Goal: Obtain resource: Obtain resource

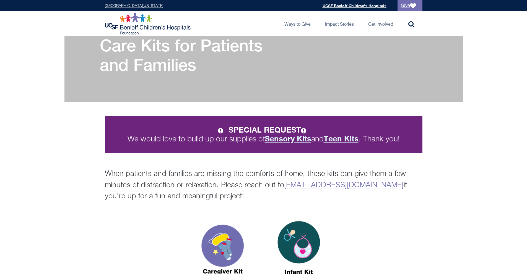
scroll to position [111, 0]
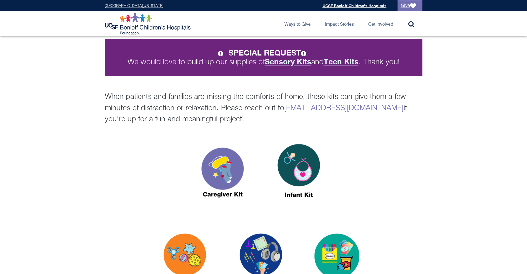
click at [62, 108] on div "SPECIAL REQUEST We would love to build up our supplies of Sensory Kits and Teen…" at bounding box center [263, 75] width 527 height 100
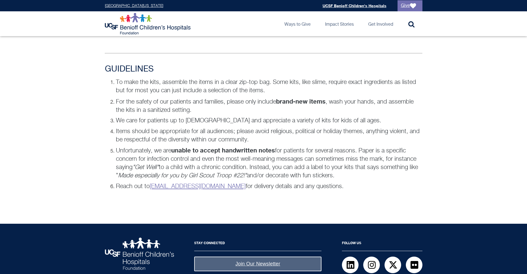
scroll to position [367, 0]
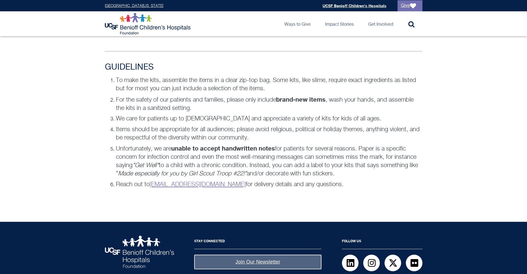
click at [60, 124] on div "GUIDELINES To make the kits, assemble the items in a clear zip-top bag. Some ki…" at bounding box center [263, 131] width 527 height 137
click at [60, 125] on div "GUIDELINES To make the kits, assemble the items in a clear zip-top bag. Some ki…" at bounding box center [263, 131] width 527 height 137
click at [60, 124] on div "GUIDELINES To make the kits, assemble the items in a clear zip-top bag. Some ki…" at bounding box center [263, 131] width 527 height 137
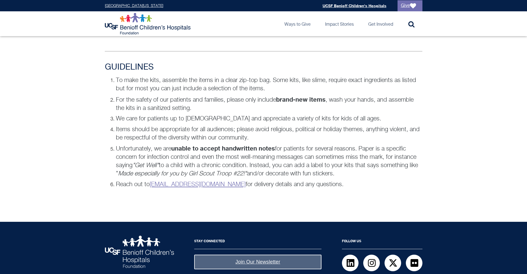
click at [60, 124] on div "GUIDELINES To make the kits, assemble the items in a clear zip-top bag. Some ki…" at bounding box center [263, 131] width 527 height 137
